Goal: Information Seeking & Learning: Learn about a topic

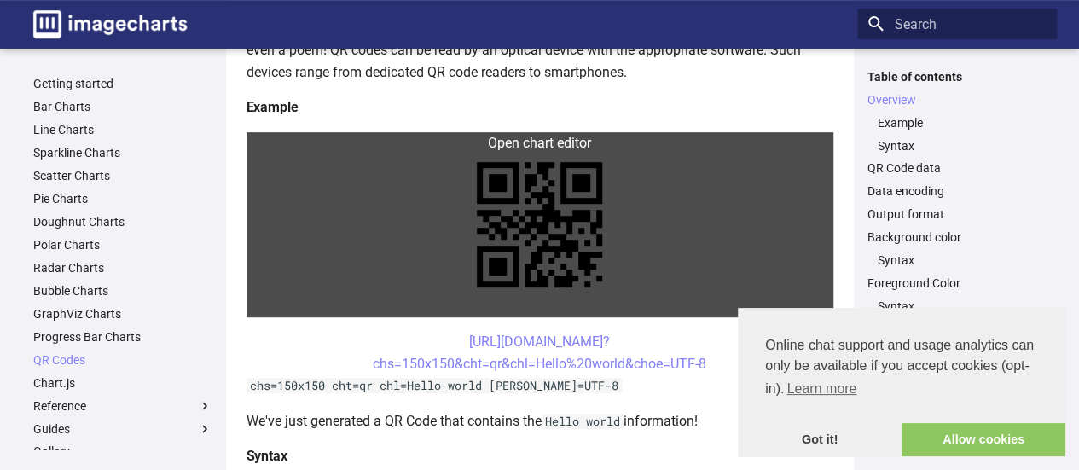
scroll to position [354, 0]
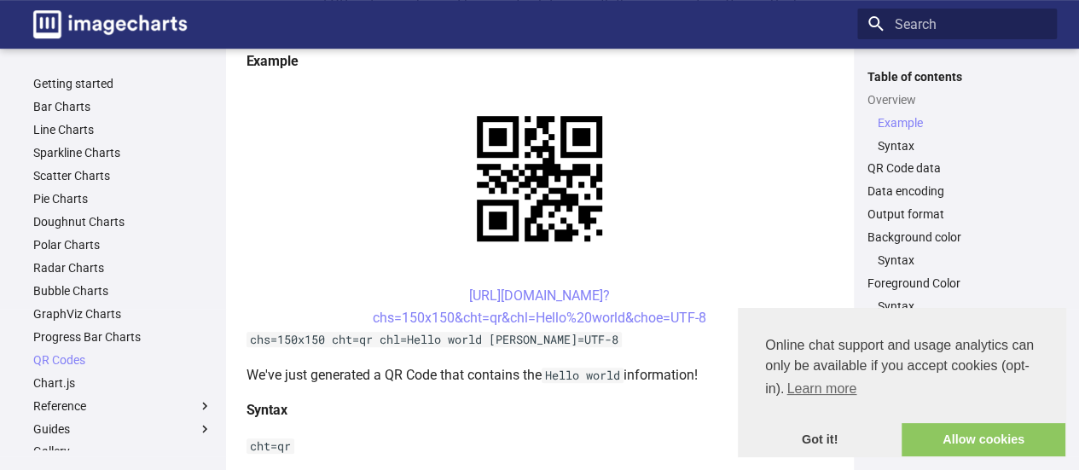
drag, startPoint x: 514, startPoint y: 146, endPoint x: 409, endPoint y: 289, distance: 177.6
click at [409, 289] on center "[URL][DOMAIN_NAME]? chs=150x150&cht=qr&chl=Hello%20world&choe=UTF-8" at bounding box center [539, 306] width 587 height 43
click at [443, 295] on link "https://image-charts.com/chart? chs=150x150&cht=qr&chl=Hello%20world&choe=UTF-8" at bounding box center [539, 306] width 333 height 38
click at [437, 296] on center "https://image-charts.com/chart? chs=150x150&cht=qr&chl=Hello%20world&choe=UTF-8" at bounding box center [539, 306] width 587 height 43
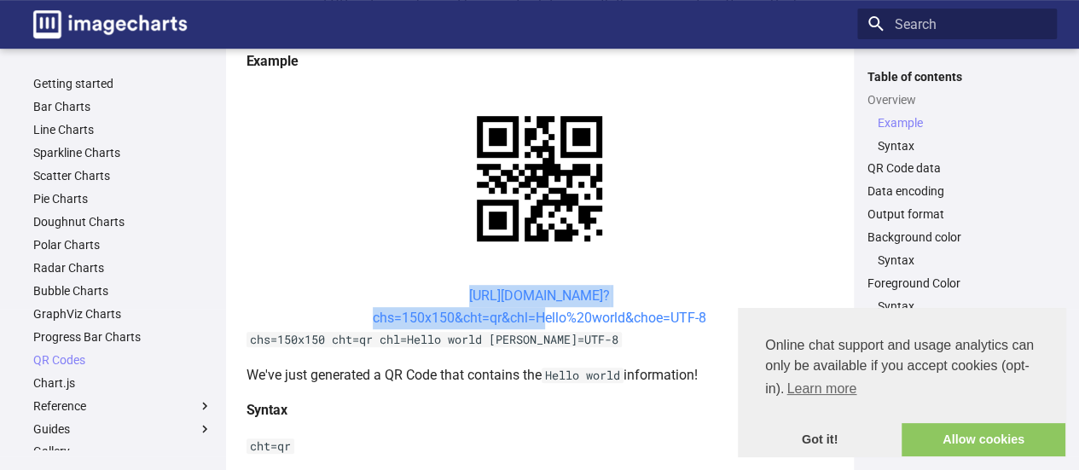
drag, startPoint x: 437, startPoint y: 296, endPoint x: 530, endPoint y: 323, distance: 96.1
click at [530, 323] on center "https://image-charts.com/chart? chs=150x150&cht=qr&chl=Hello%20world&choe=UTF-8" at bounding box center [539, 306] width 587 height 43
copy link "https://image-charts.com/chart? chs=150x150&cht=qr&chl="
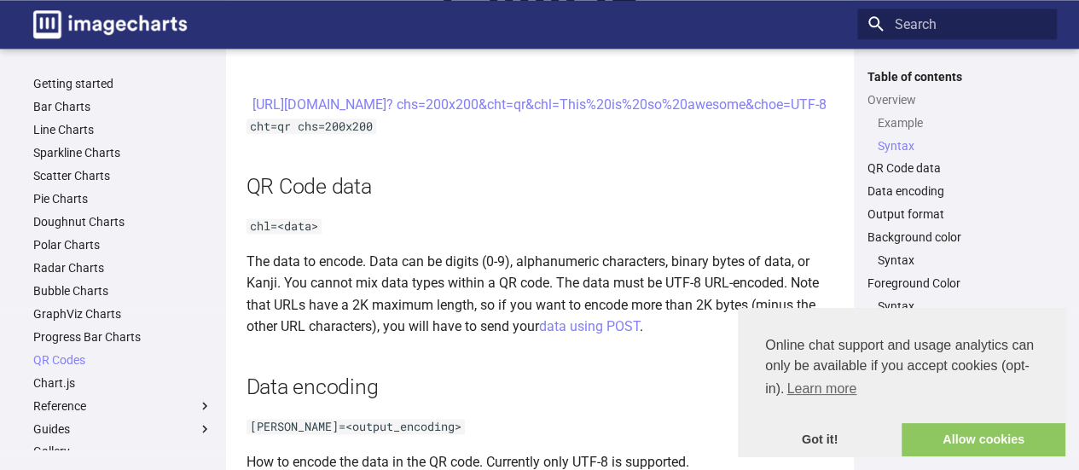
scroll to position [1069, 0]
